Goal: Check status

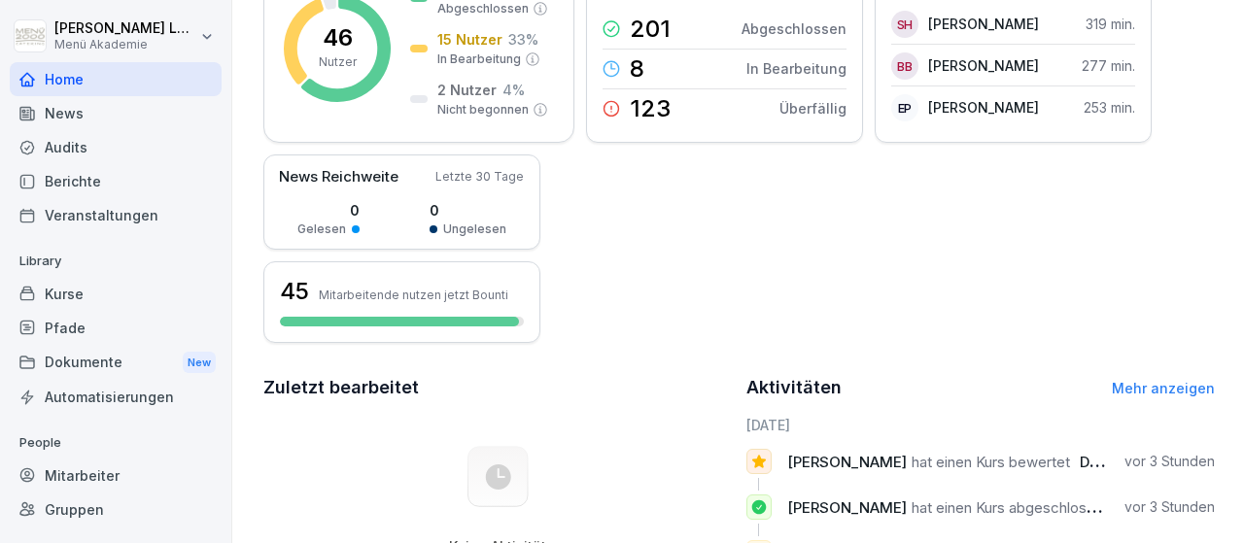
scroll to position [225, 0]
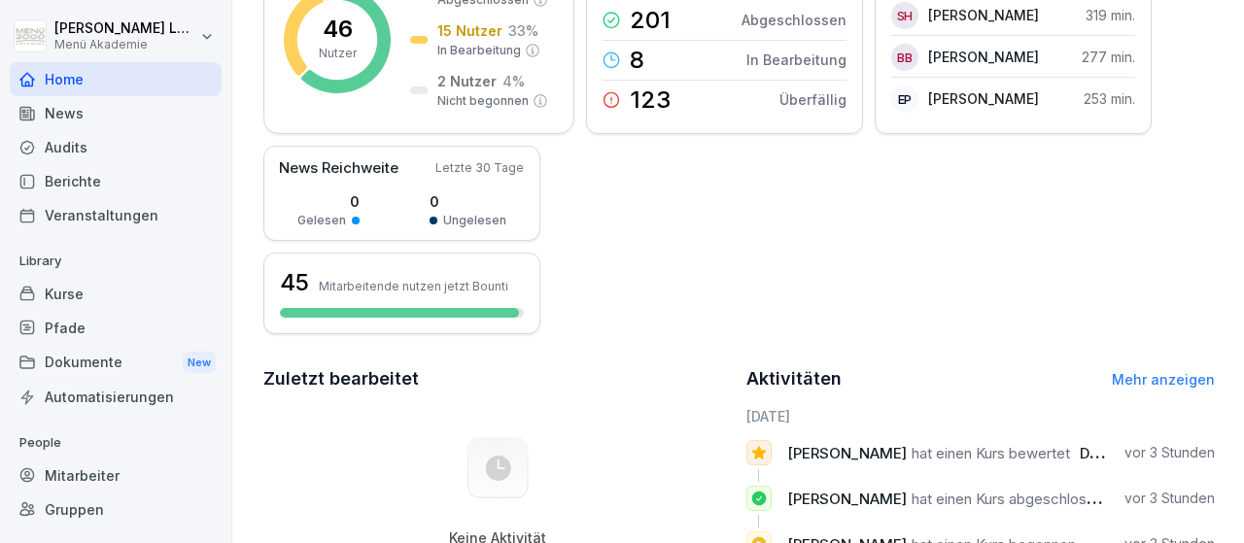
click at [95, 480] on div "Mitarbeiter" at bounding box center [116, 476] width 212 height 34
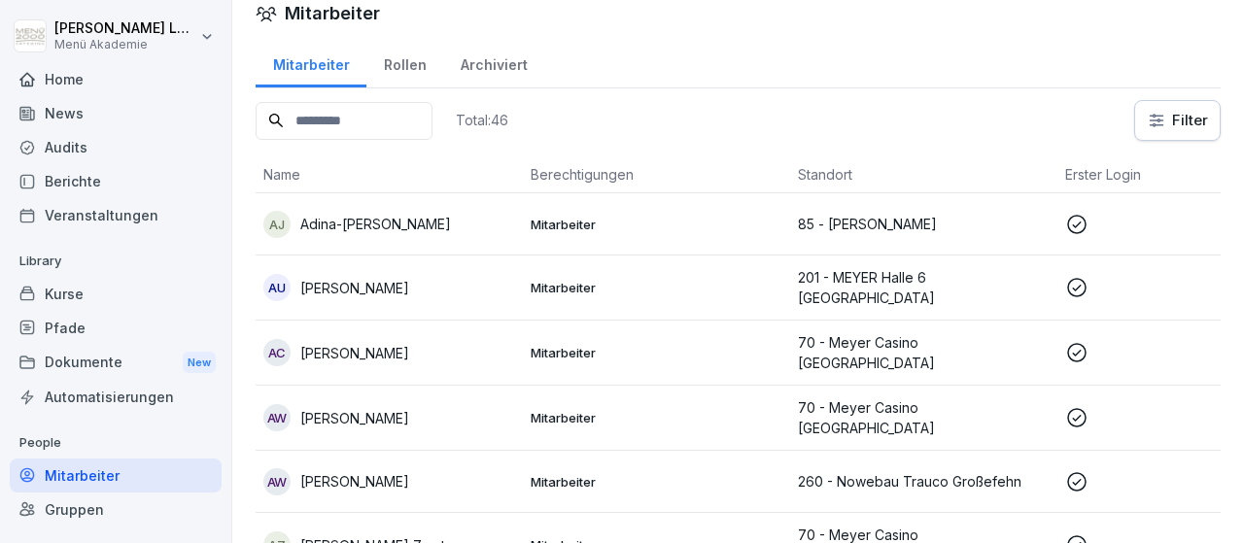
click at [1074, 228] on icon at bounding box center [1076, 224] width 23 height 23
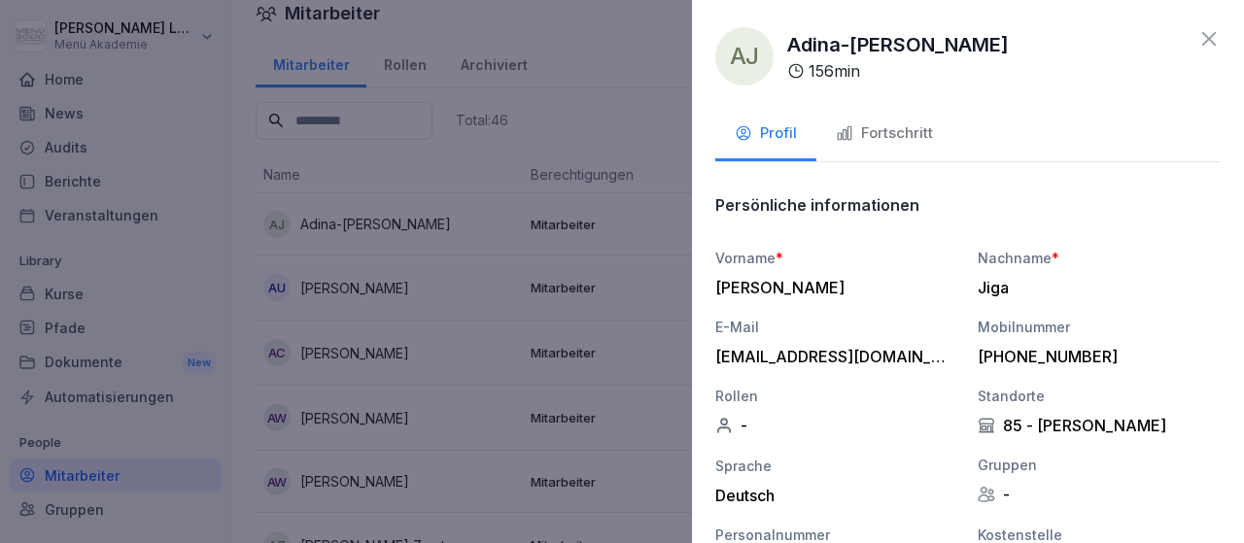
click at [928, 133] on div "Fortschritt" at bounding box center [884, 133] width 97 height 22
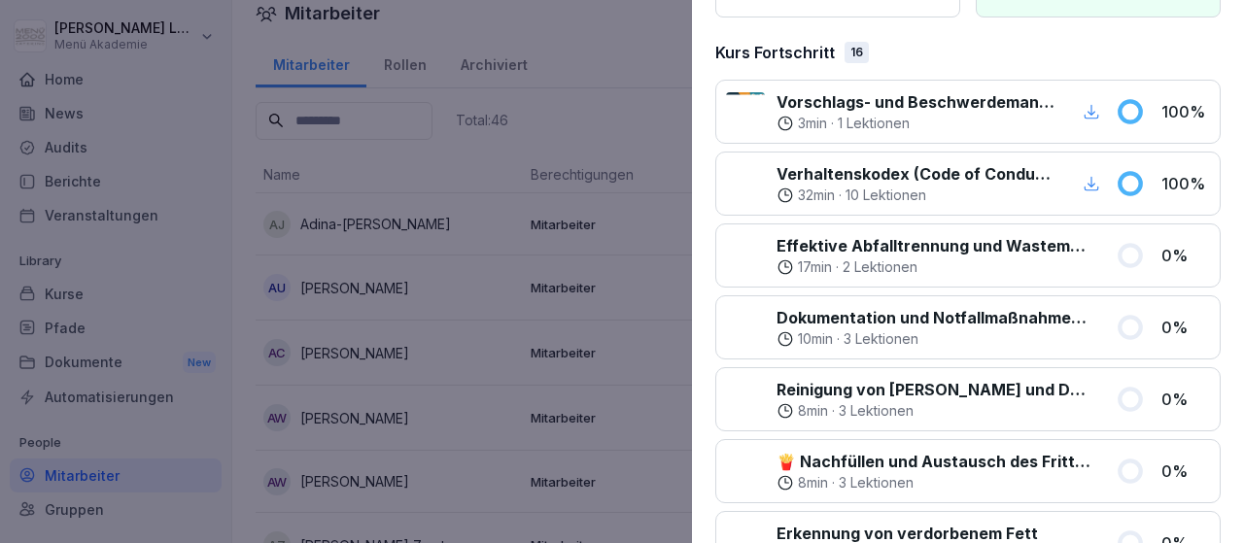
scroll to position [0, 0]
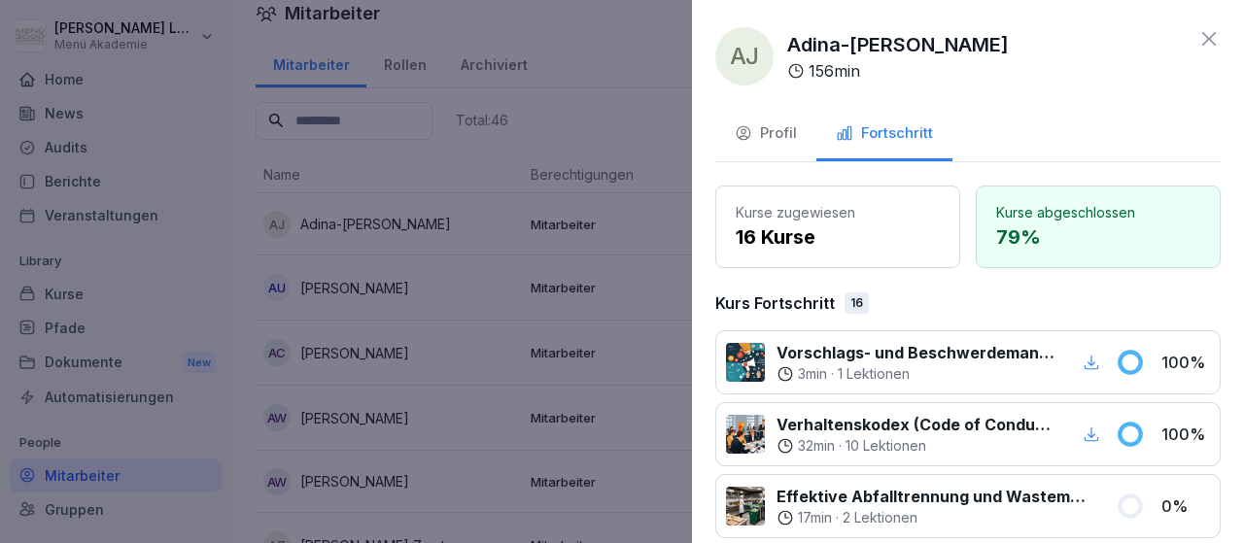
click at [1203, 40] on icon at bounding box center [1208, 38] width 23 height 23
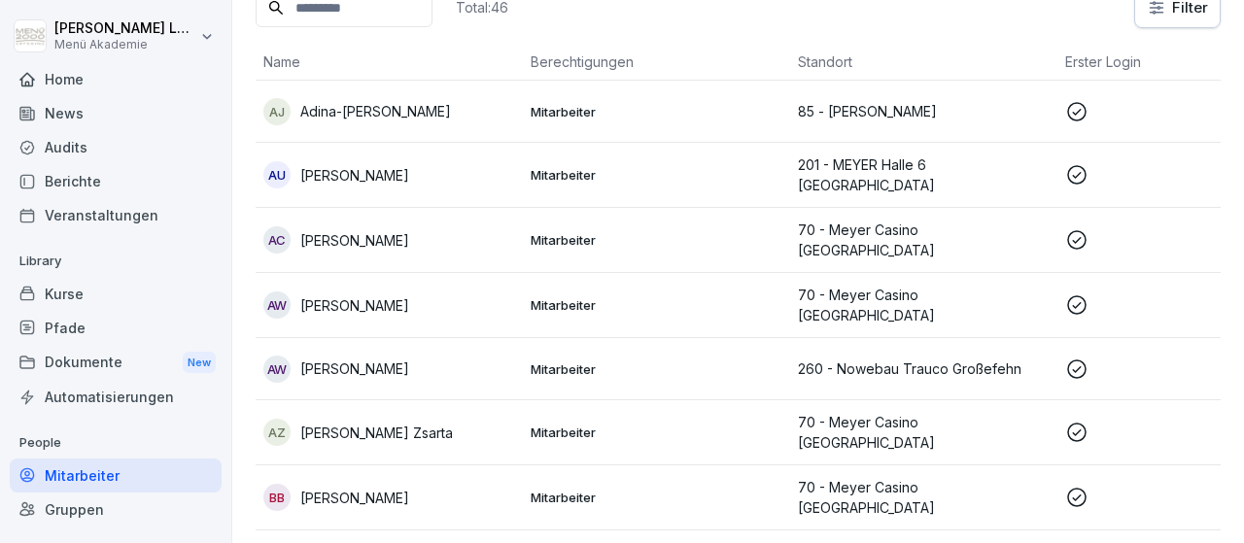
scroll to position [245, 0]
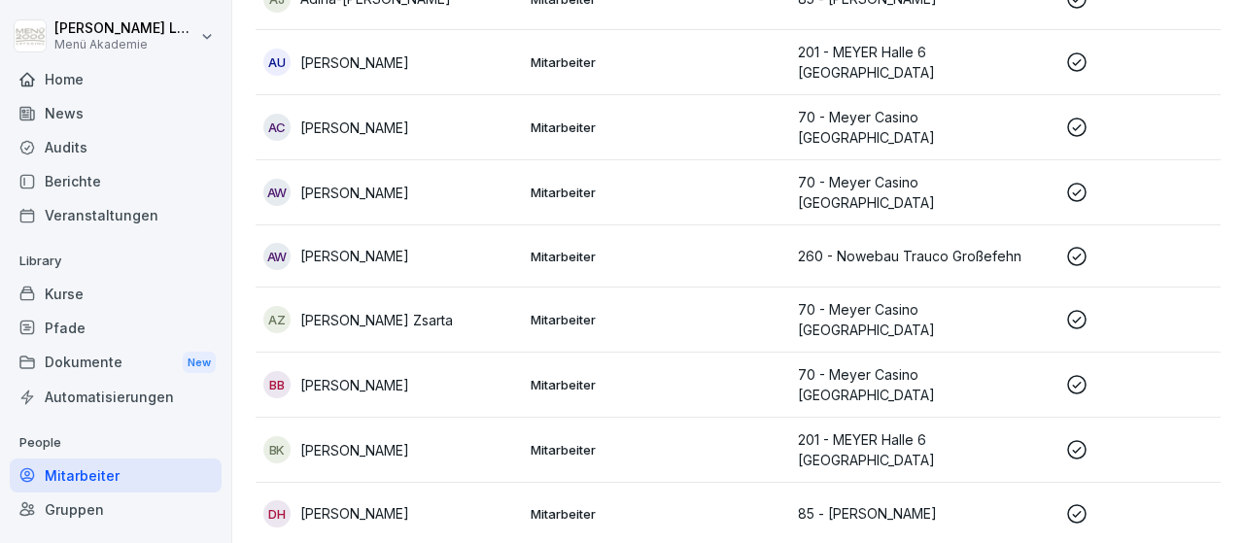
click at [1080, 181] on icon at bounding box center [1076, 192] width 23 height 23
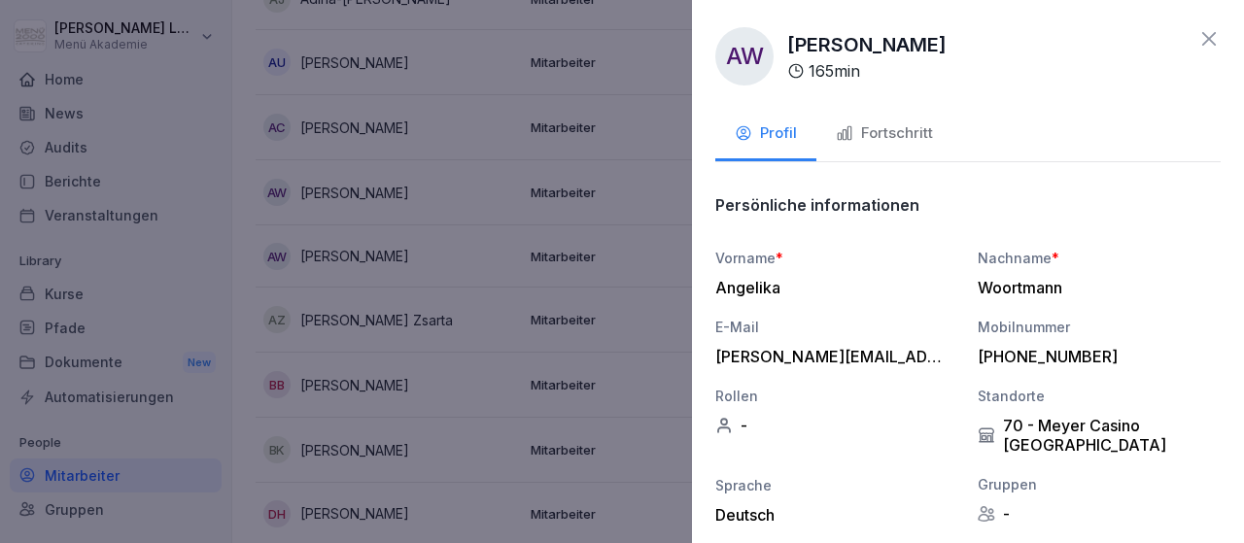
click at [902, 133] on div "Fortschritt" at bounding box center [884, 133] width 97 height 22
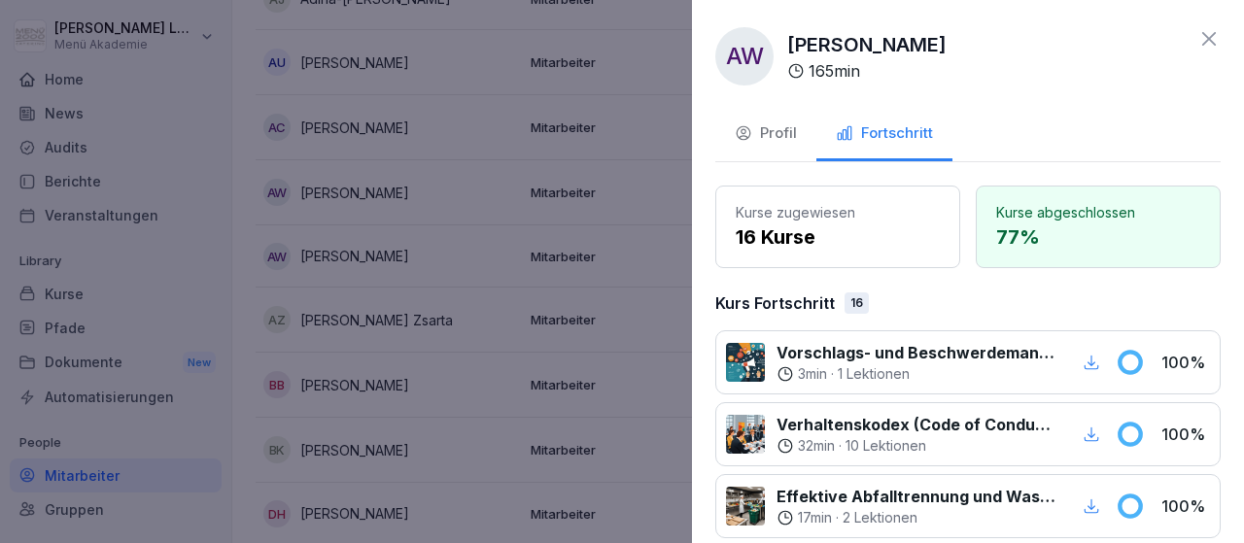
click at [1207, 35] on icon at bounding box center [1208, 38] width 23 height 23
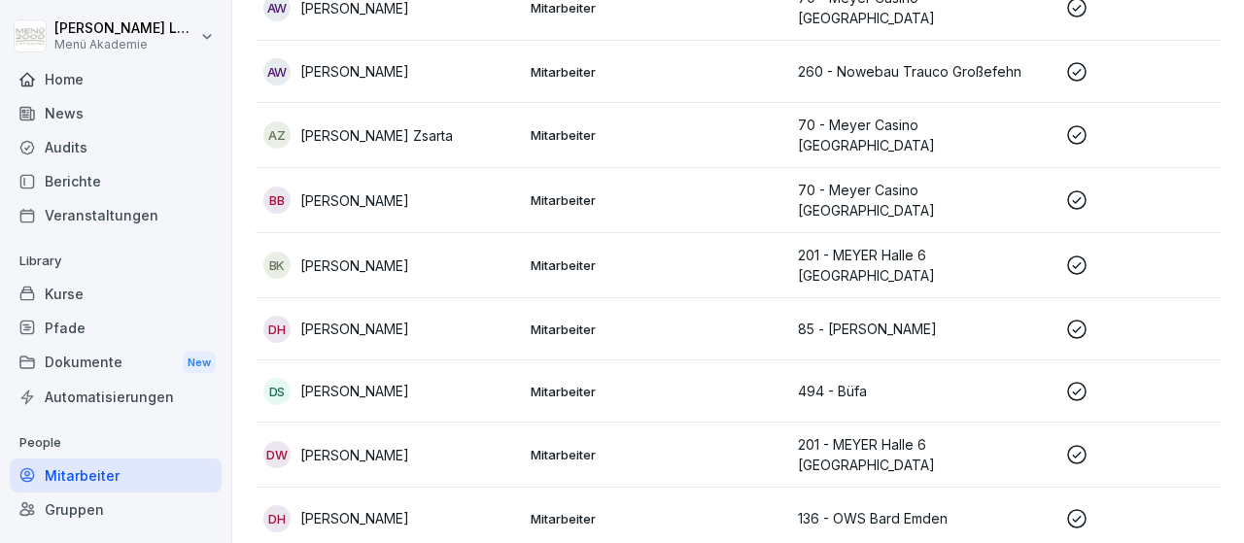
scroll to position [470, 0]
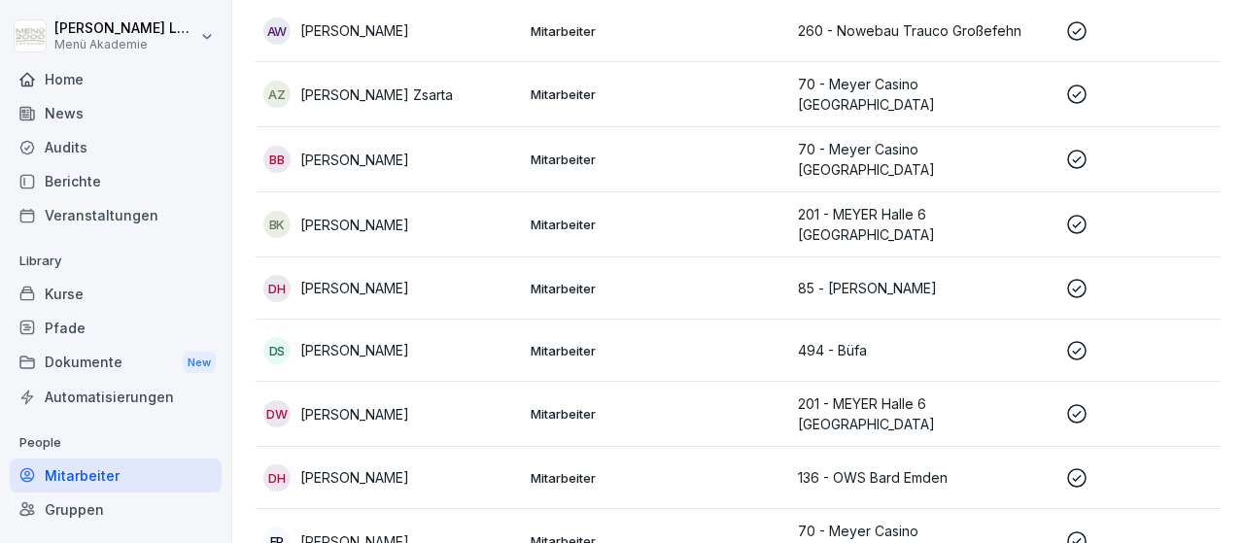
click at [1078, 277] on icon at bounding box center [1076, 288] width 23 height 23
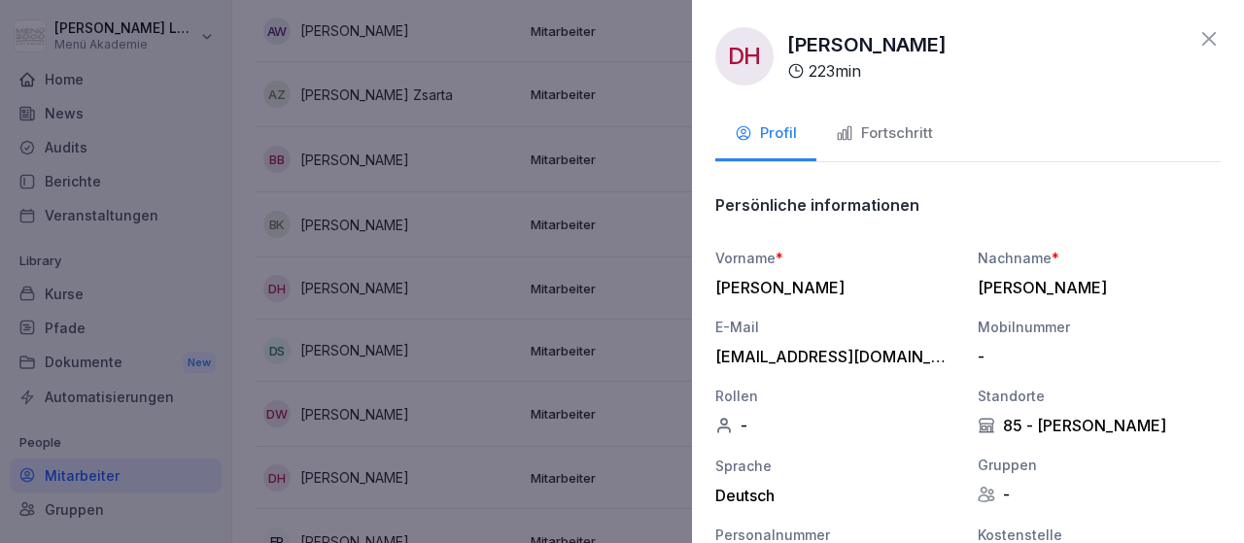
click at [918, 137] on div "Fortschritt" at bounding box center [884, 133] width 97 height 22
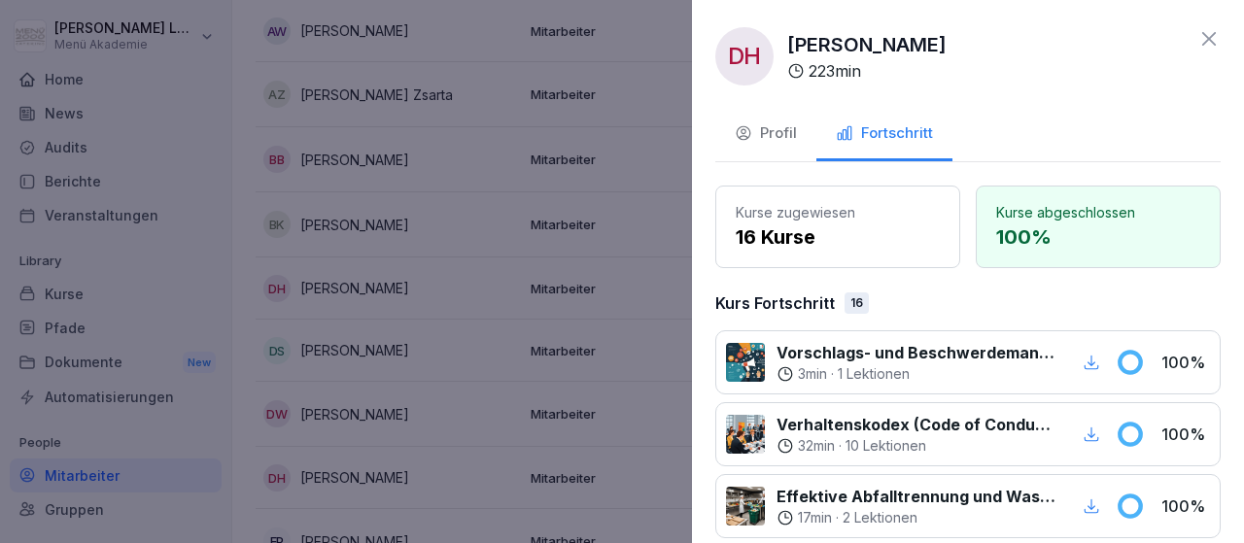
click at [1206, 40] on icon at bounding box center [1208, 38] width 23 height 23
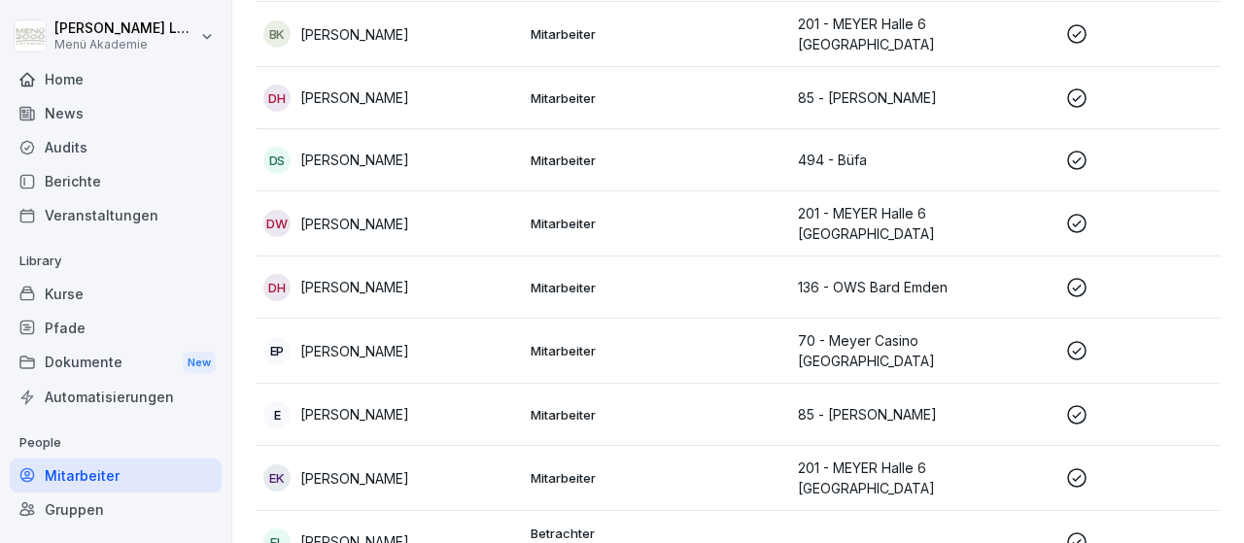
scroll to position [696, 0]
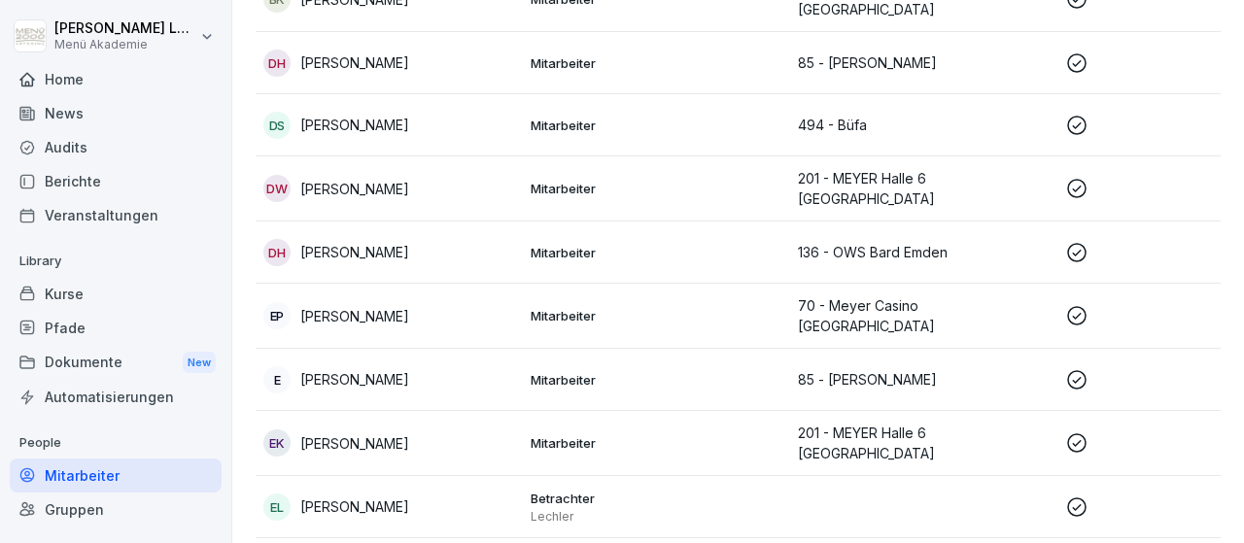
click at [1077, 304] on icon at bounding box center [1076, 315] width 23 height 23
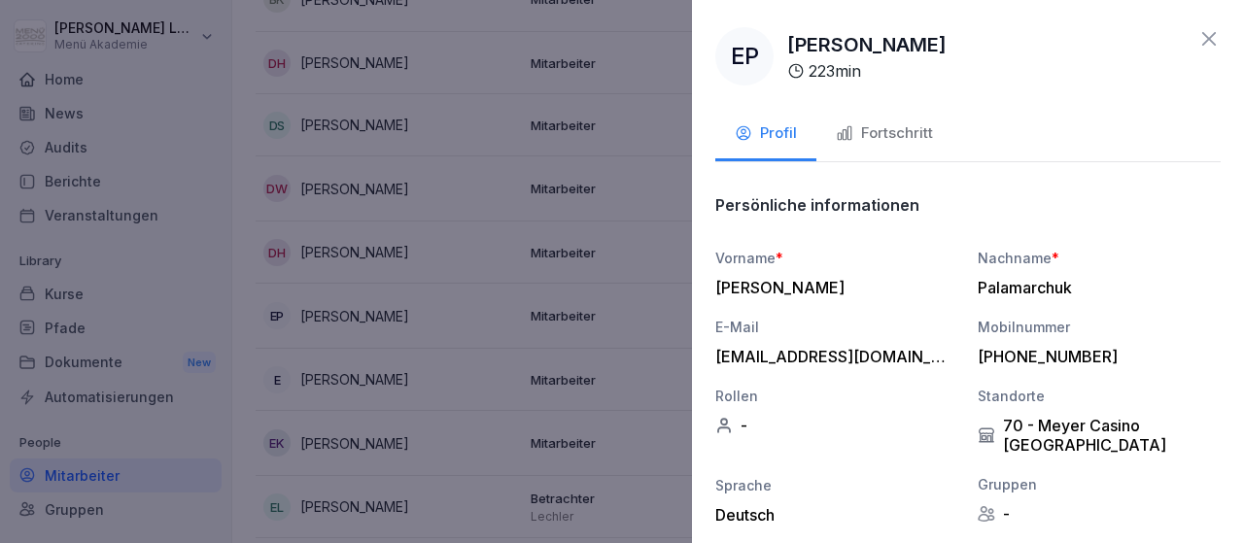
click at [923, 127] on div "Fortschritt" at bounding box center [884, 133] width 97 height 22
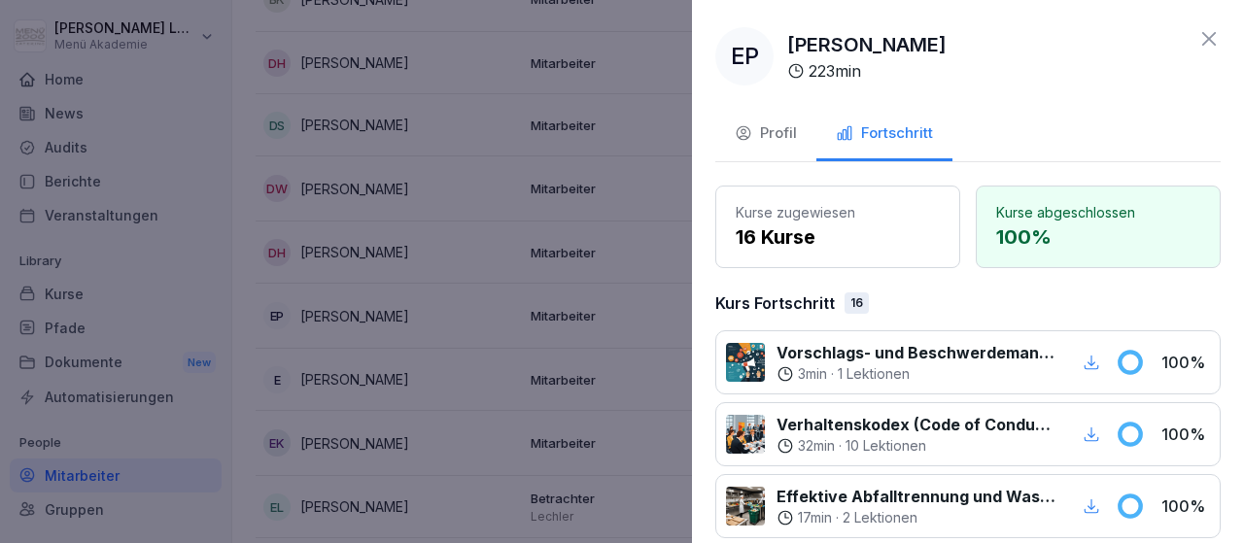
click at [1214, 40] on icon at bounding box center [1208, 38] width 23 height 23
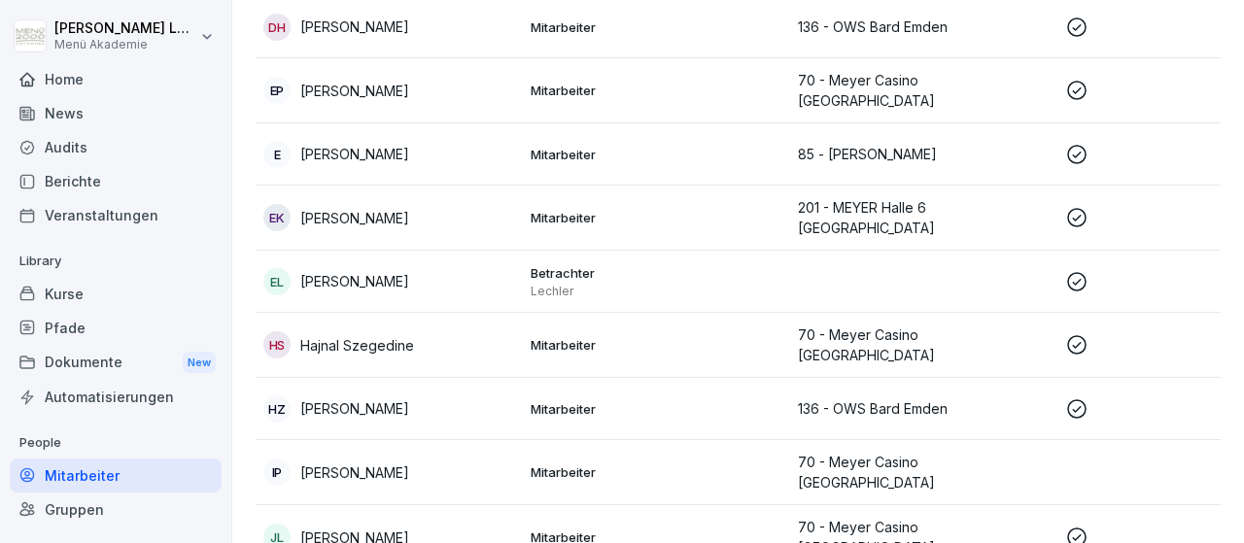
scroll to position [1034, 0]
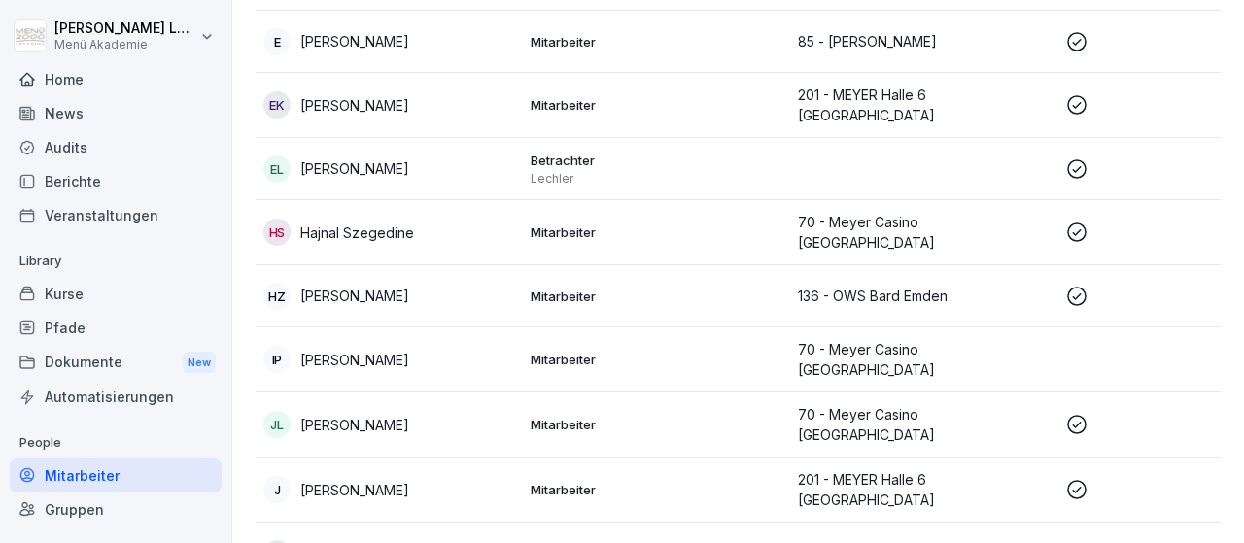
click at [1077, 287] on icon at bounding box center [1076, 296] width 19 height 19
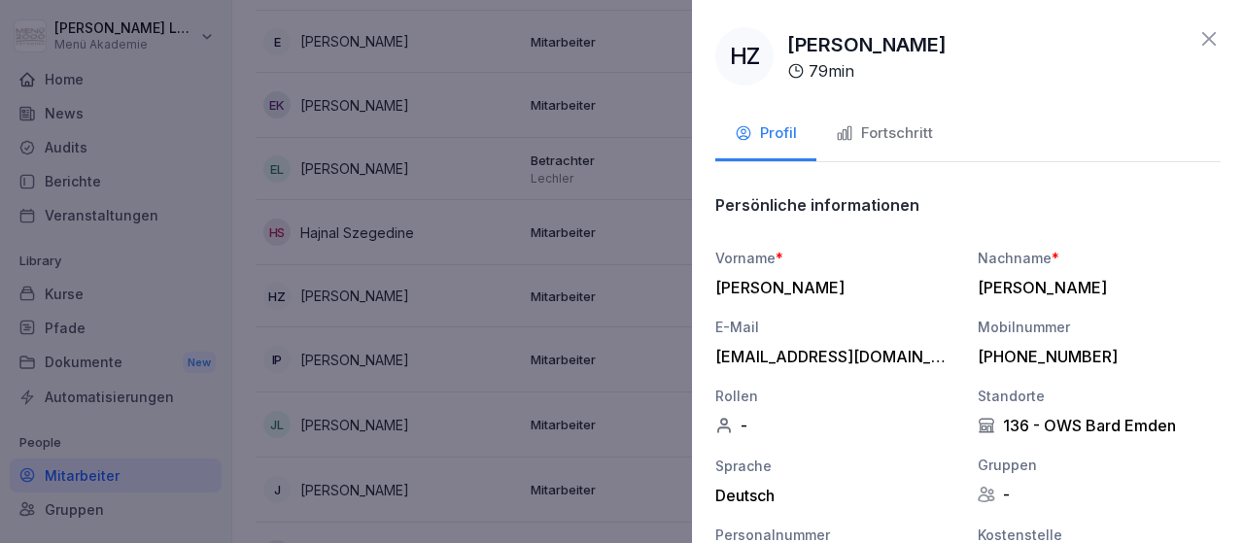
click at [924, 130] on div "Fortschritt" at bounding box center [884, 133] width 97 height 22
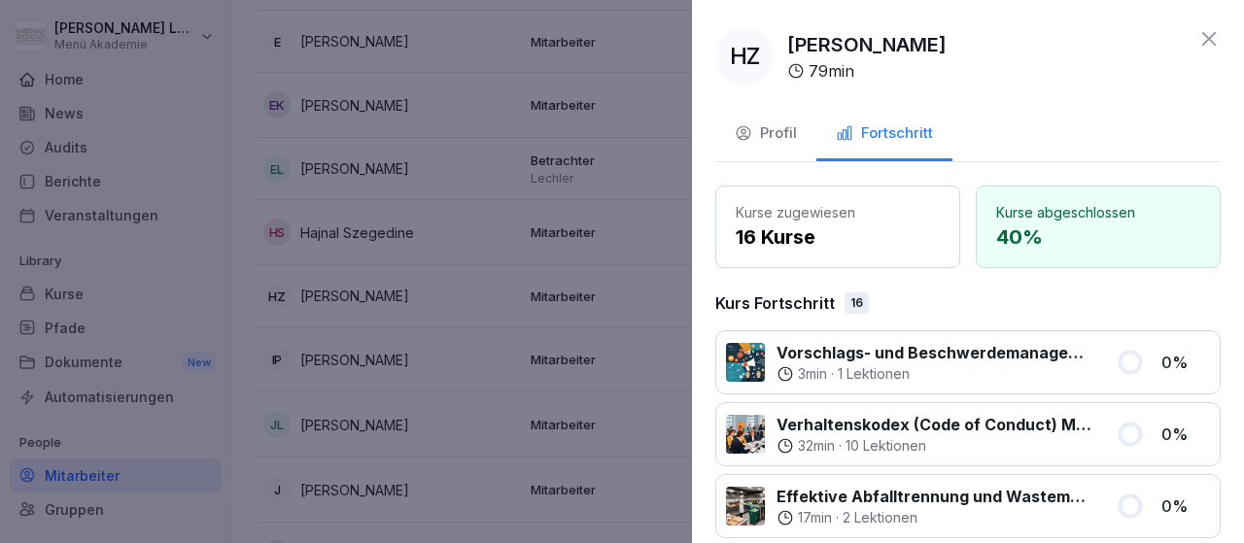
click at [1210, 47] on icon at bounding box center [1208, 38] width 23 height 23
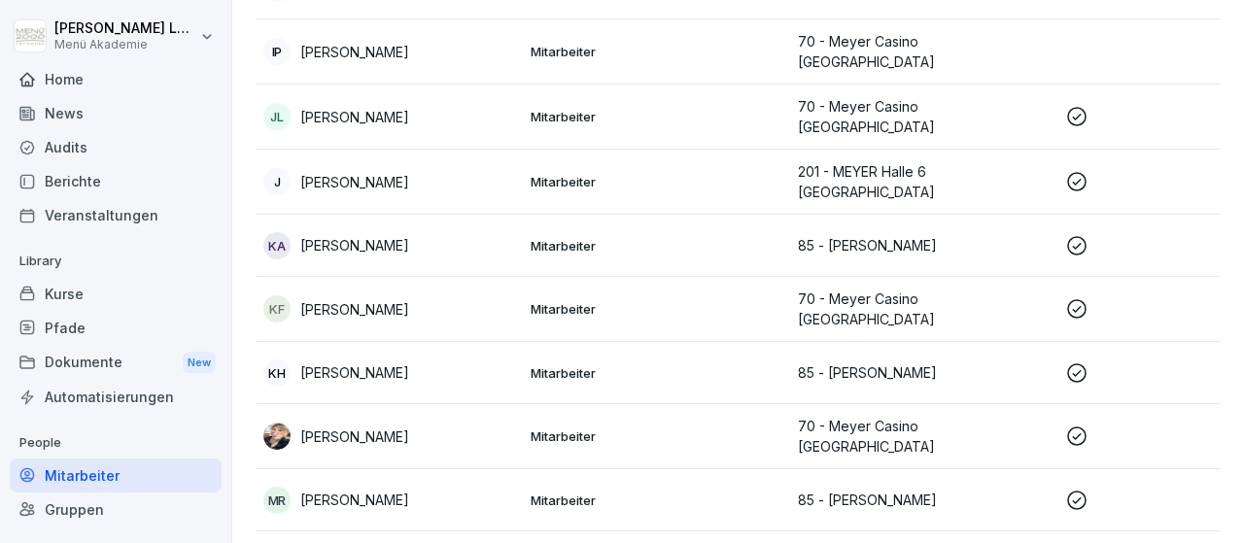
scroll to position [1485, 0]
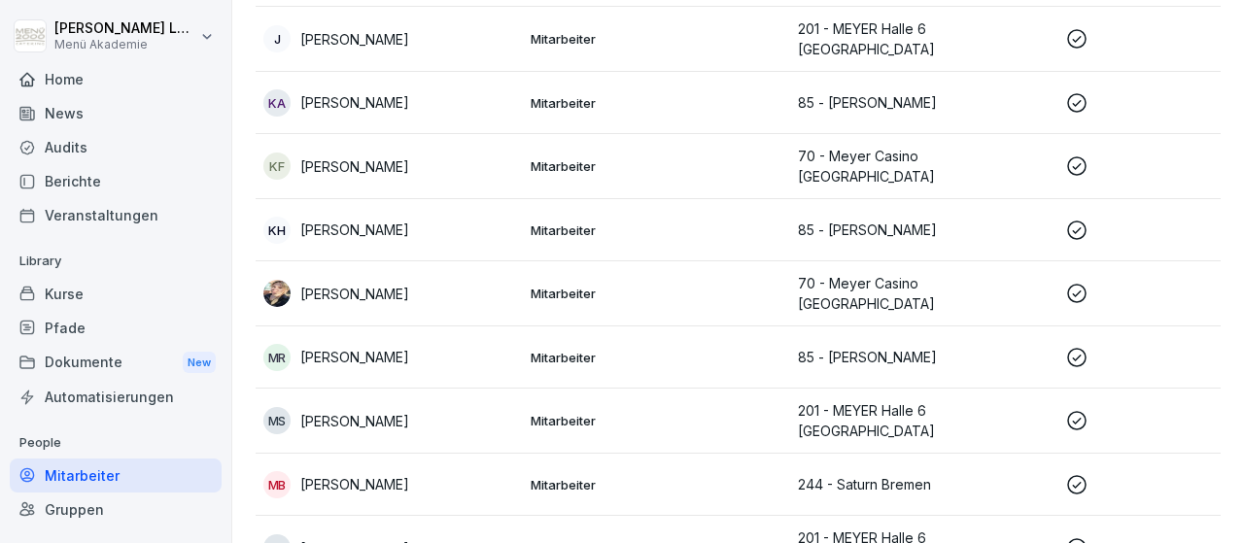
click at [1085, 221] on icon at bounding box center [1076, 230] width 19 height 19
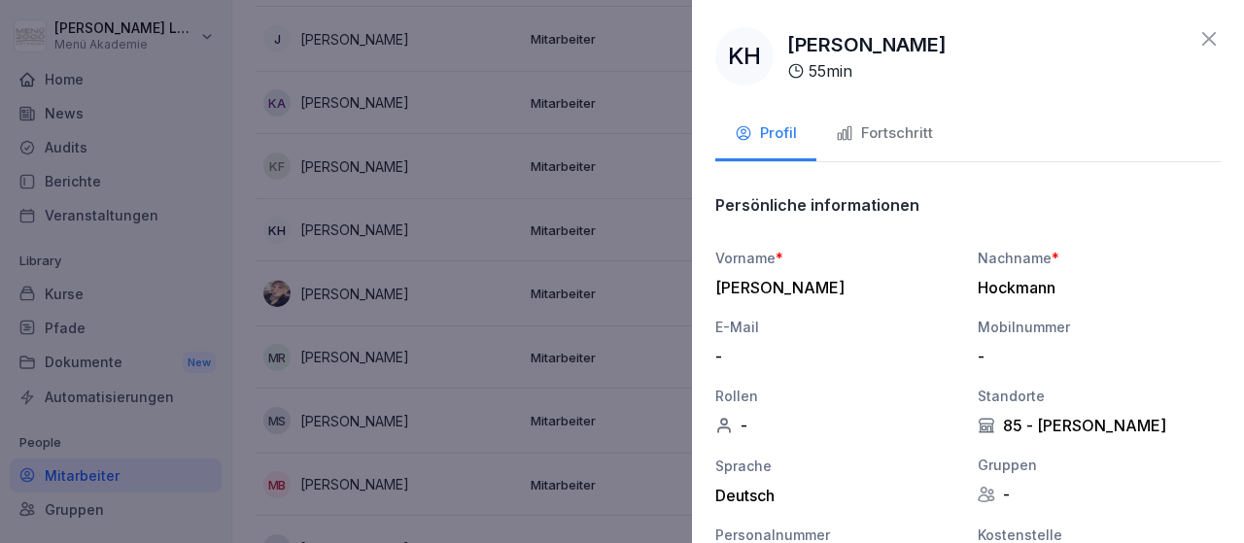
click at [910, 131] on div "Fortschritt" at bounding box center [884, 133] width 97 height 22
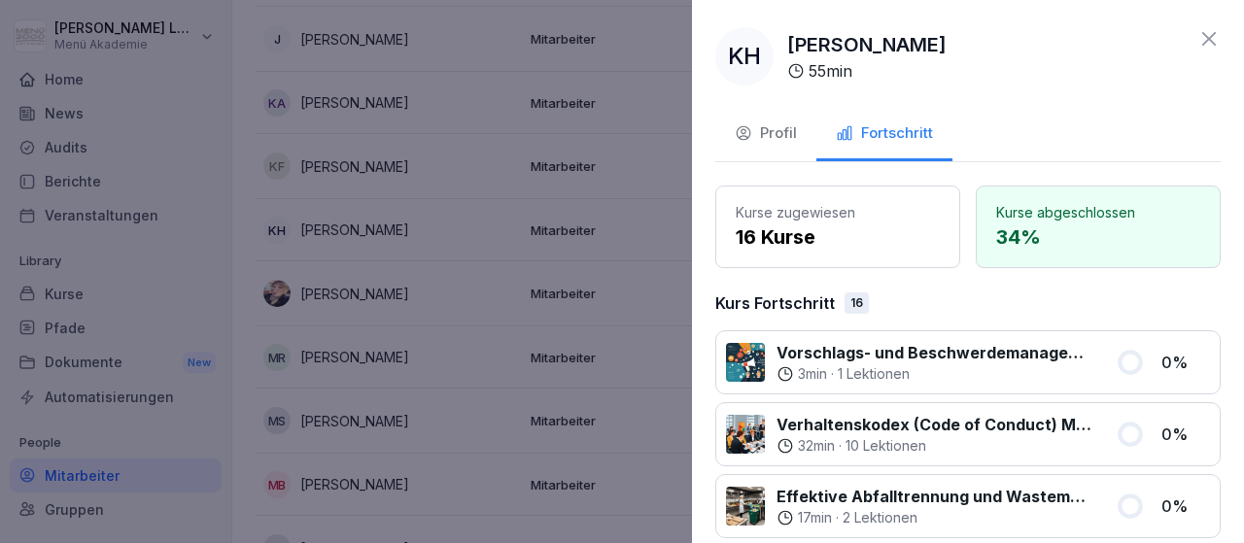
click at [1213, 36] on icon at bounding box center [1208, 38] width 23 height 23
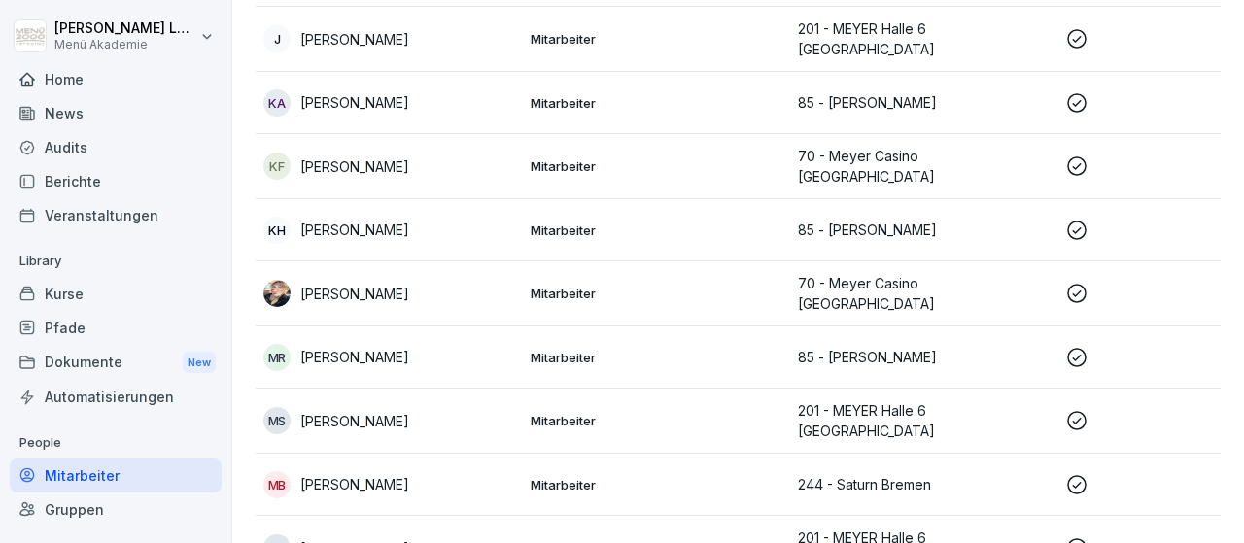
click at [1084, 282] on icon at bounding box center [1076, 293] width 23 height 23
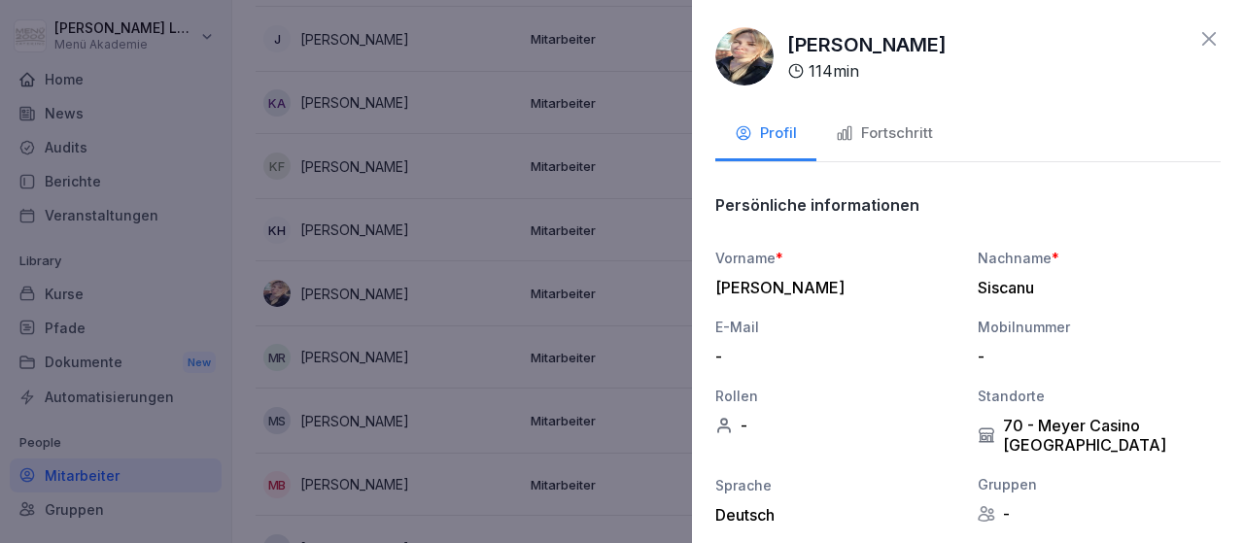
click at [903, 129] on div "Fortschritt" at bounding box center [884, 133] width 97 height 22
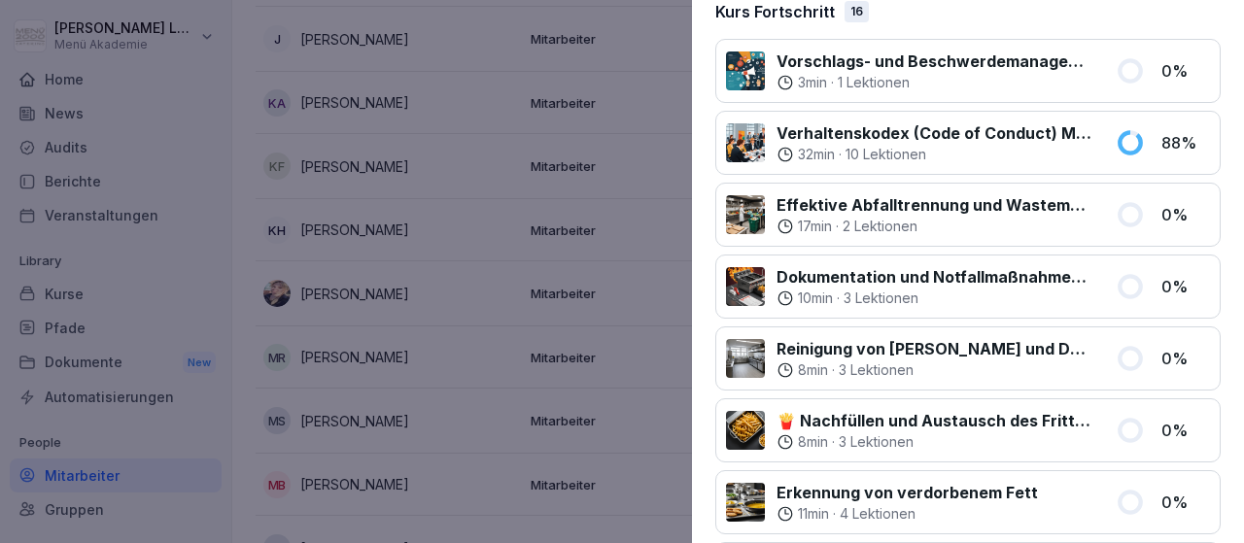
scroll to position [0, 0]
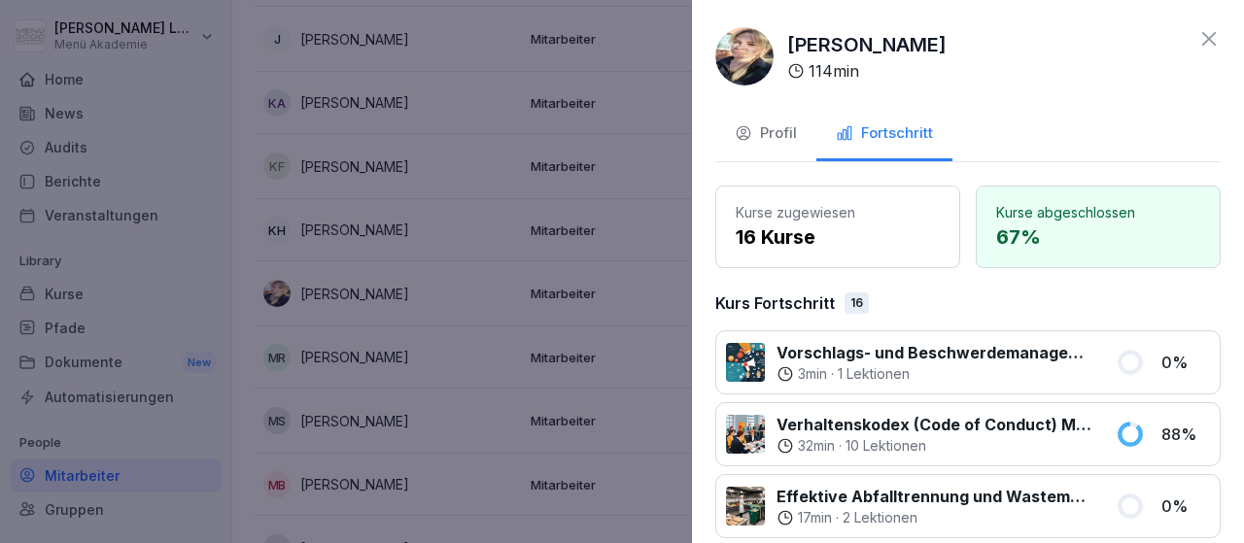
click at [1206, 42] on icon at bounding box center [1209, 39] width 14 height 14
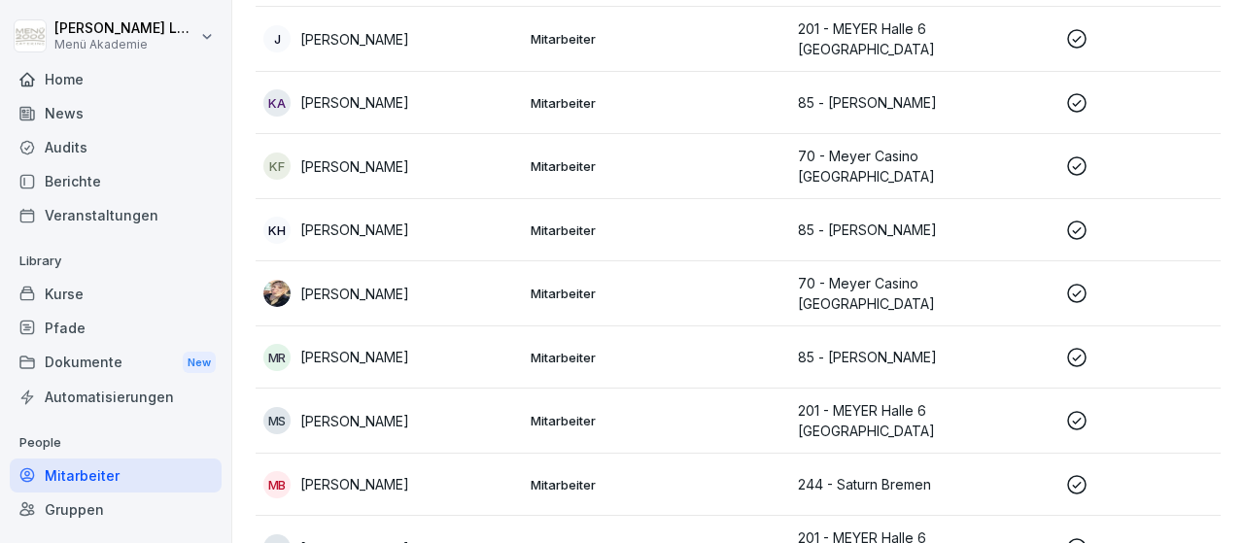
scroll to position [1710, 0]
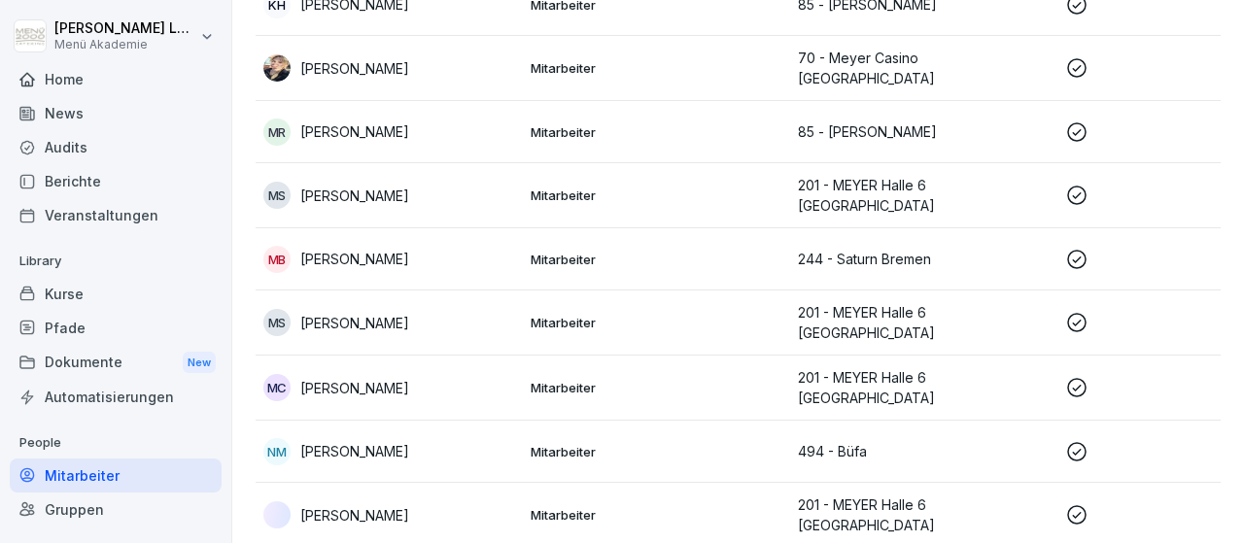
click at [1074, 442] on icon at bounding box center [1076, 451] width 19 height 19
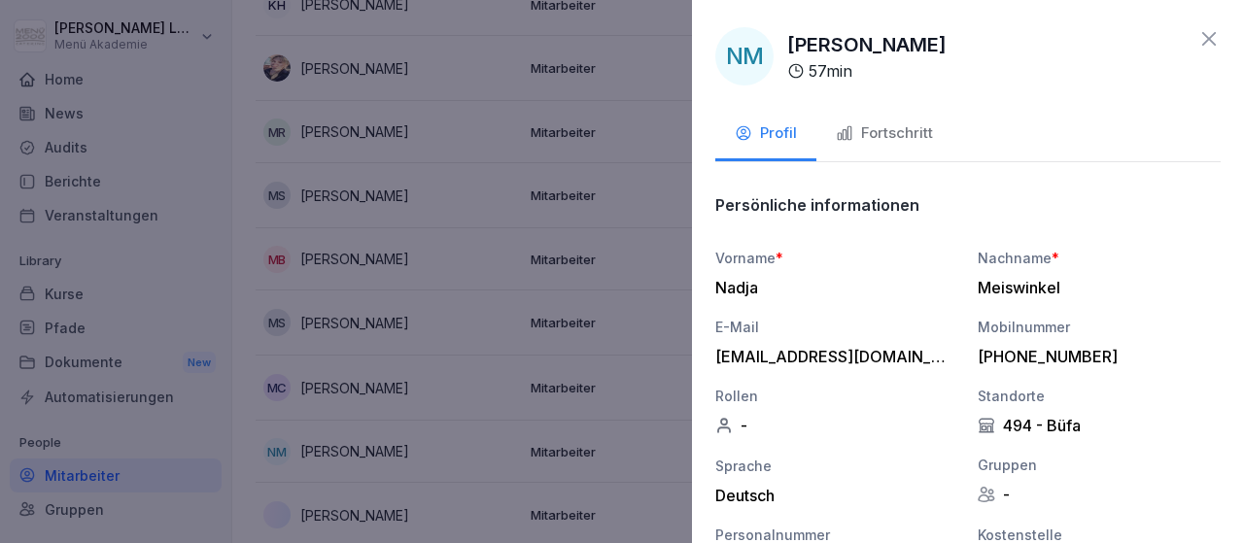
click at [913, 135] on div "Fortschritt" at bounding box center [884, 133] width 97 height 22
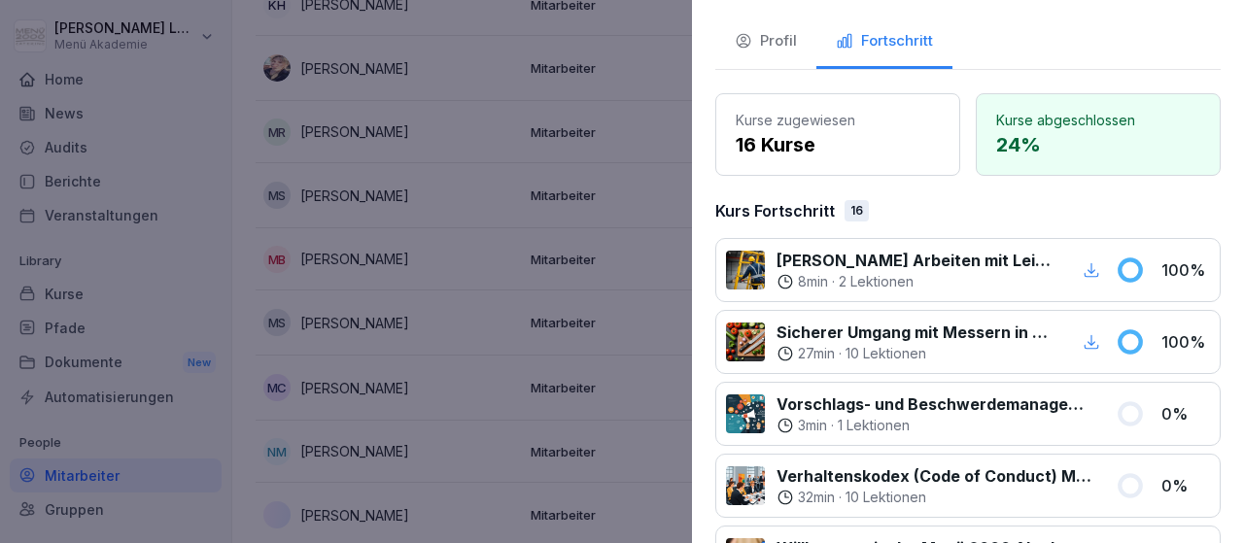
scroll to position [0, 0]
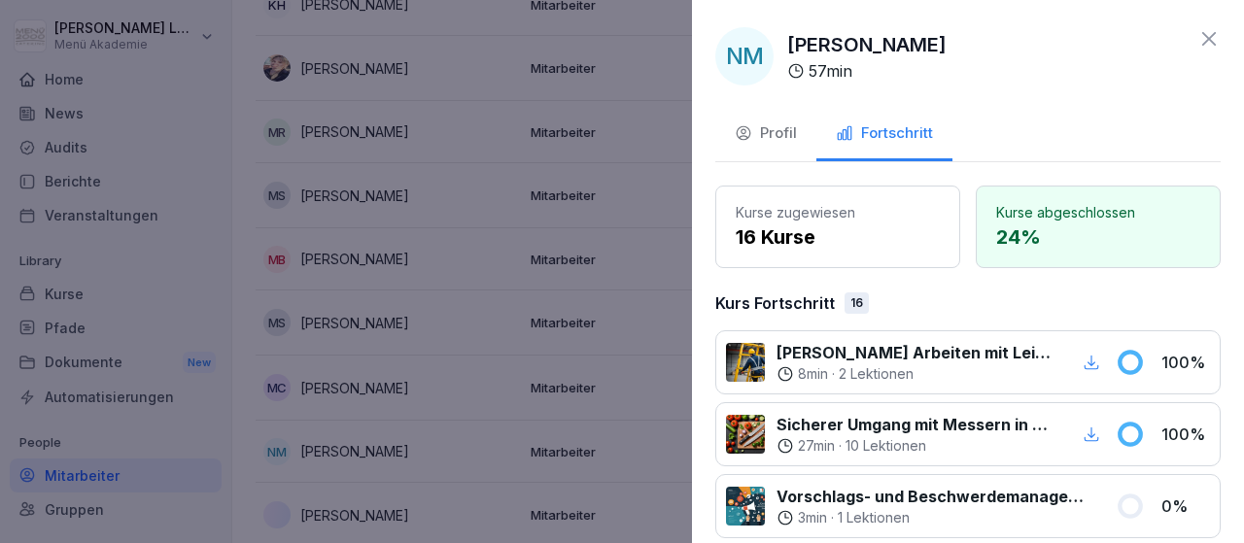
click at [1215, 44] on icon at bounding box center [1208, 38] width 23 height 23
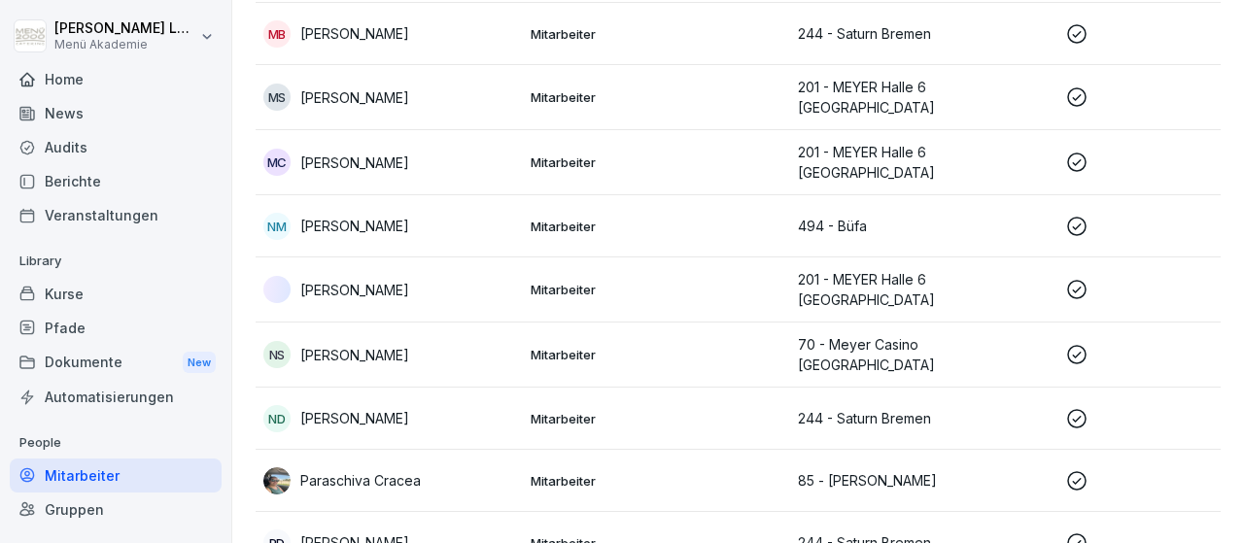
scroll to position [2049, 0]
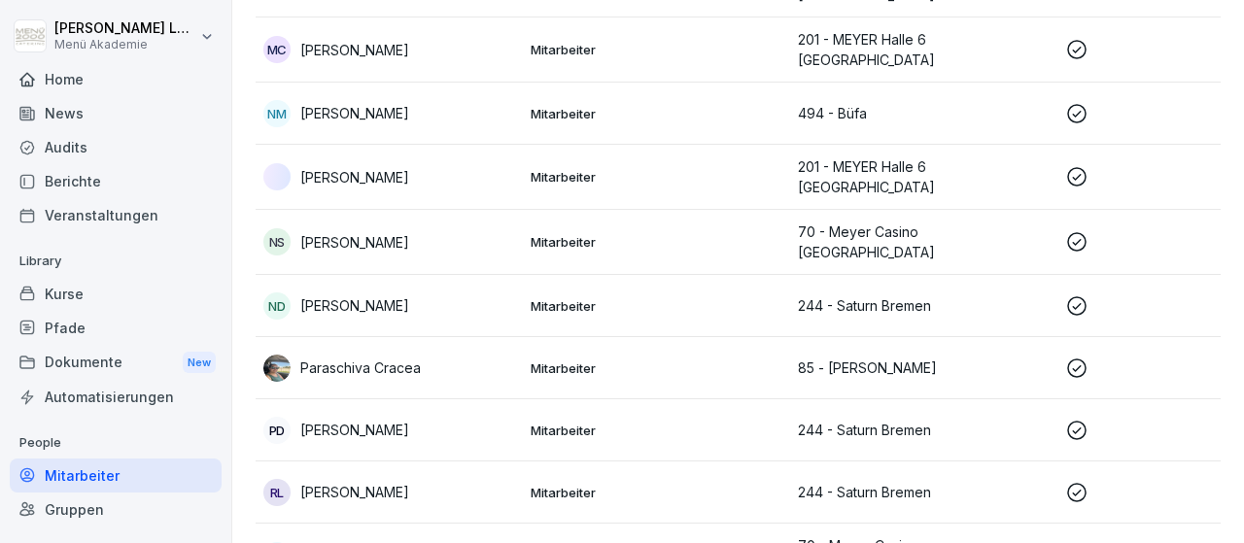
click at [1070, 421] on icon at bounding box center [1076, 430] width 19 height 19
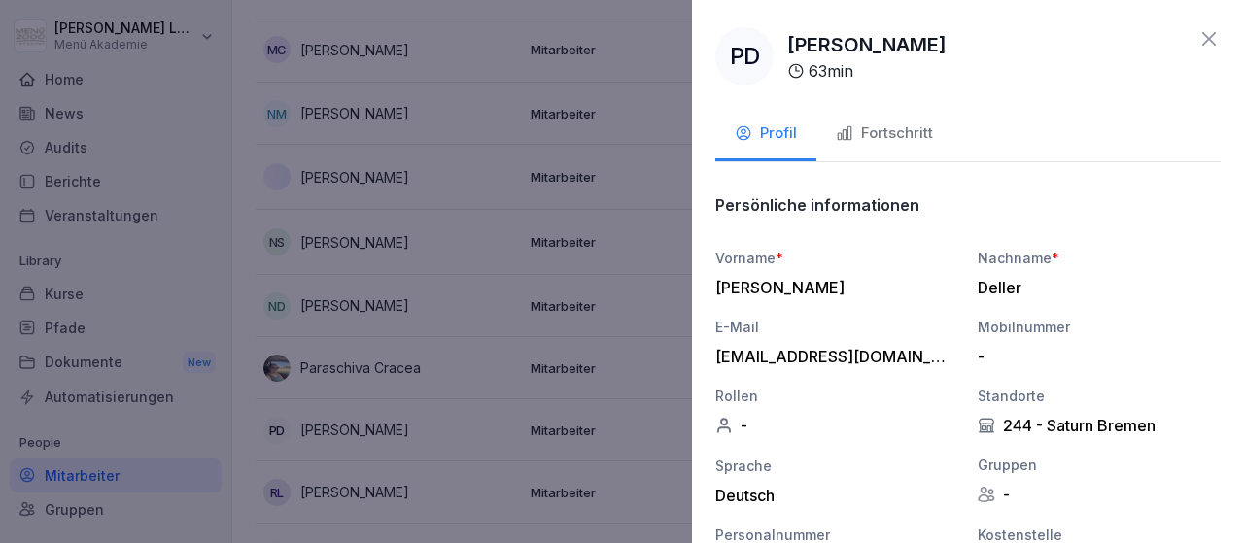
click at [904, 139] on div "Fortschritt" at bounding box center [884, 133] width 97 height 22
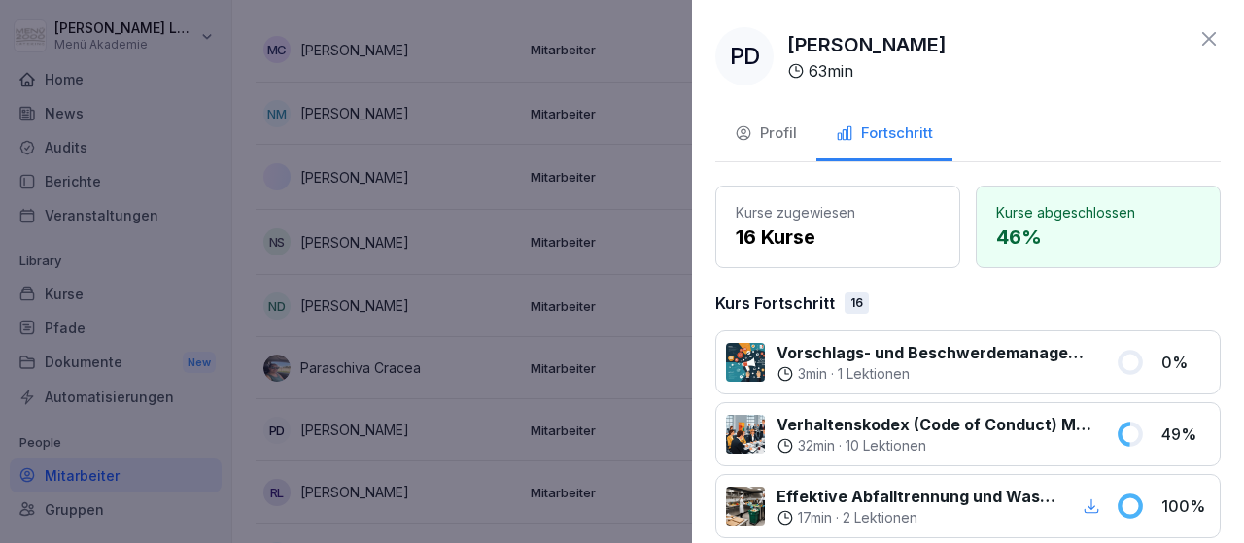
click at [1208, 34] on icon at bounding box center [1208, 38] width 23 height 23
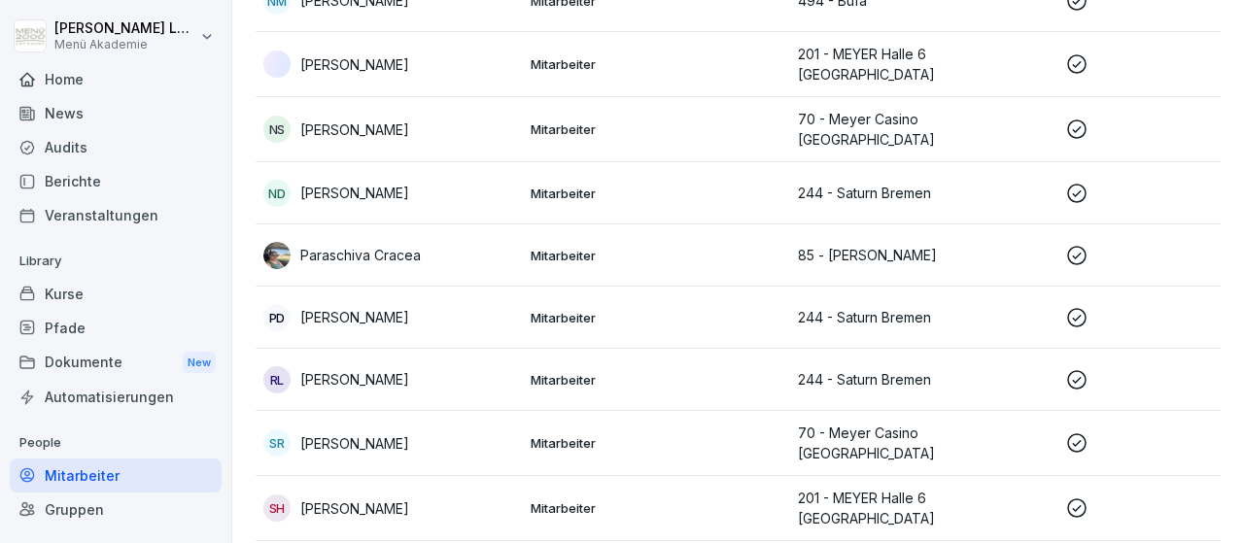
scroll to position [2274, 0]
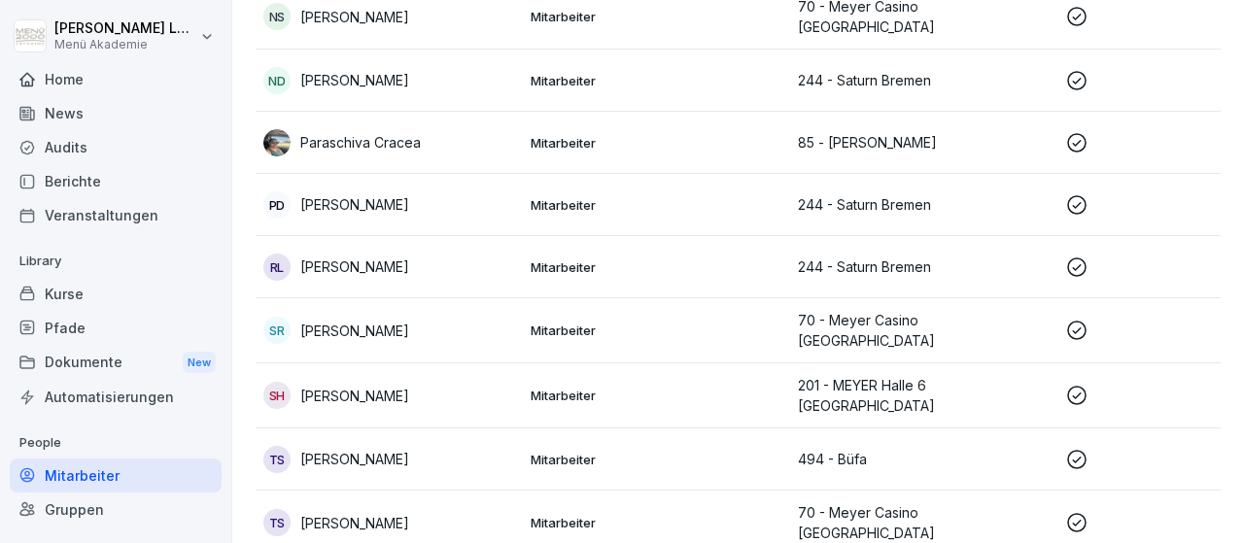
click at [1073, 450] on icon at bounding box center [1076, 459] width 19 height 19
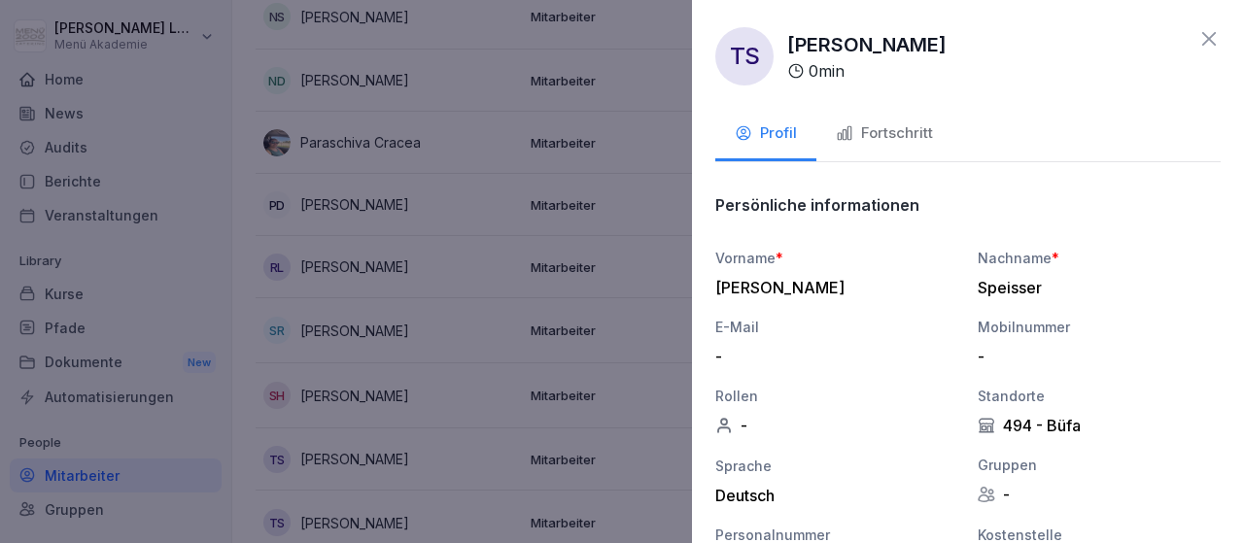
click at [920, 130] on div "Fortschritt" at bounding box center [884, 133] width 97 height 22
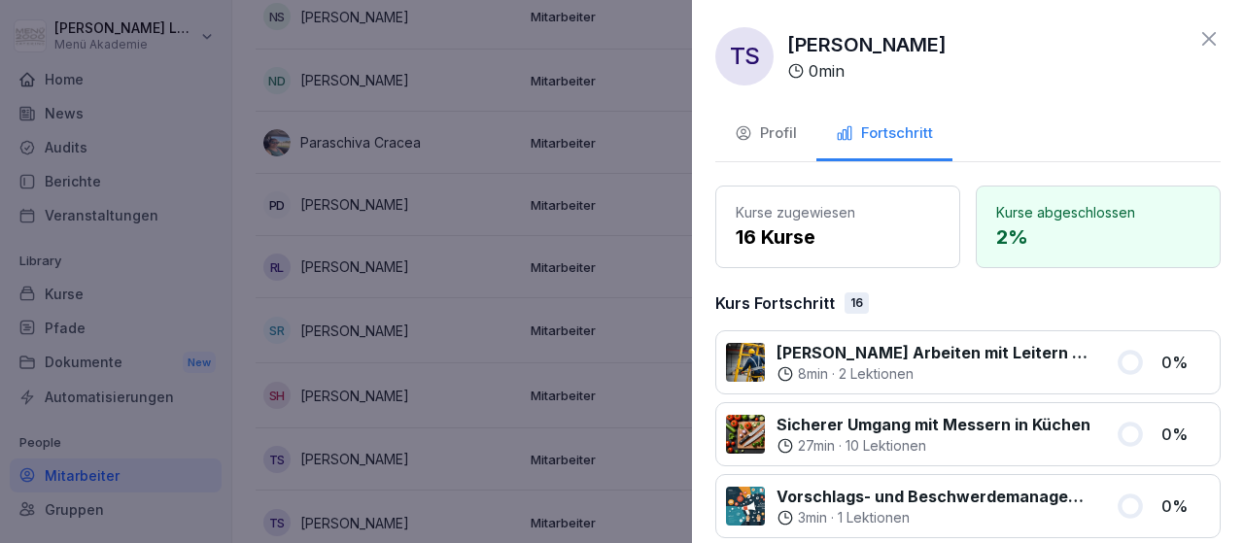
click at [1212, 41] on icon at bounding box center [1208, 38] width 23 height 23
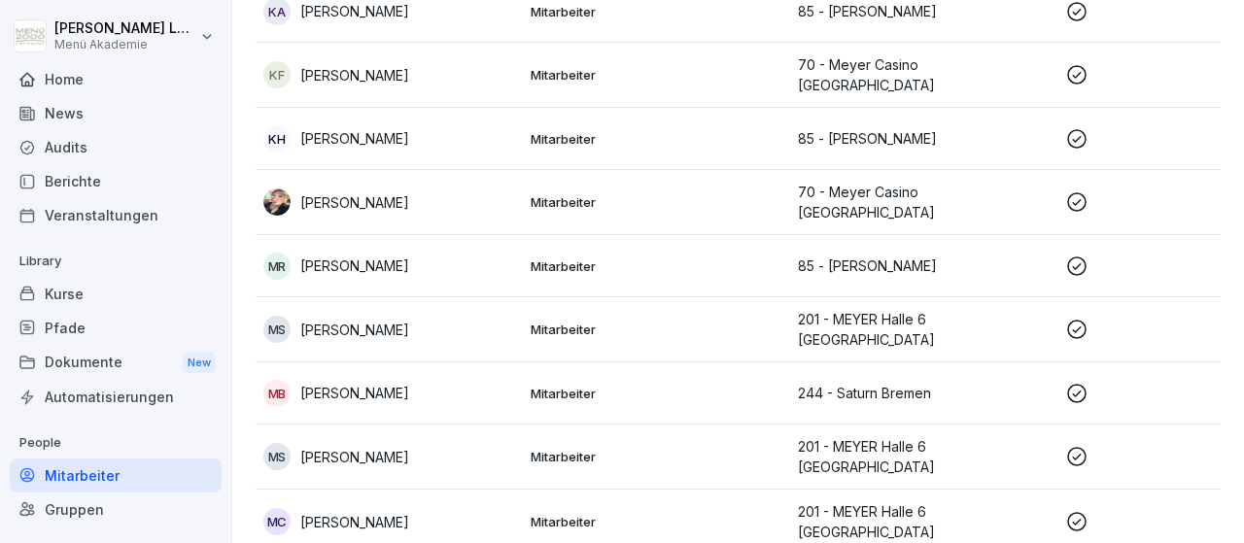
scroll to position [1530, 0]
